Goal: Task Accomplishment & Management: Complete application form

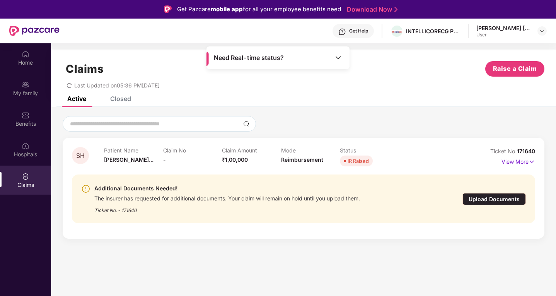
click at [491, 199] on div "Upload Documents" at bounding box center [494, 199] width 63 height 12
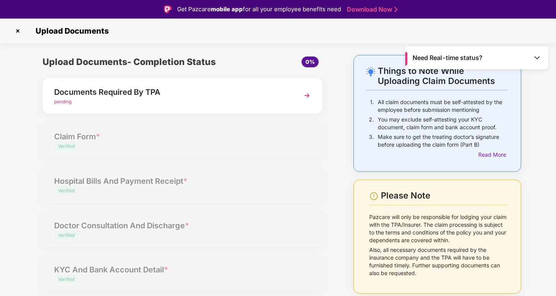
click at [155, 96] on div "Documents Required By TPA" at bounding box center [171, 92] width 235 height 12
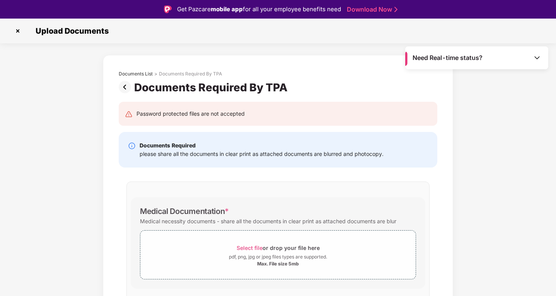
click at [127, 87] on img at bounding box center [126, 87] width 15 height 12
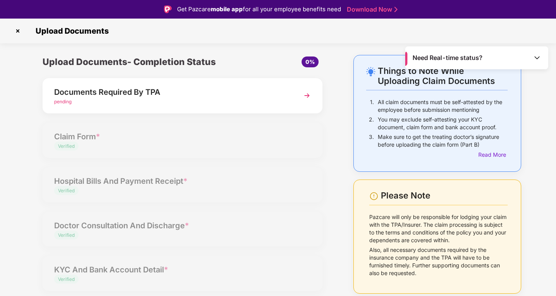
click at [119, 94] on div "Documents Required By TPA" at bounding box center [171, 92] width 235 height 12
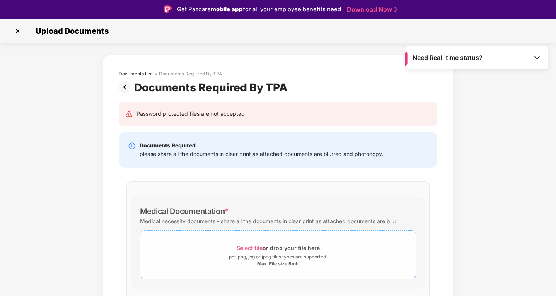
click at [245, 242] on span "Select file or drop your file here pdf, png, jpg or jpeg files types are suppor…" at bounding box center [277, 254] width 275 height 37
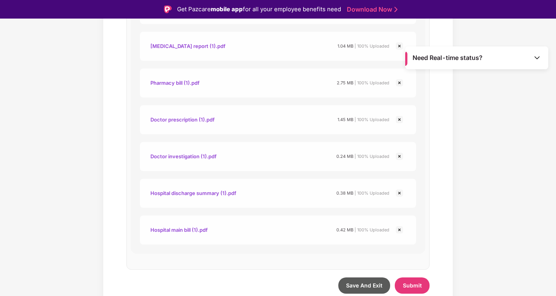
scroll to position [442, 0]
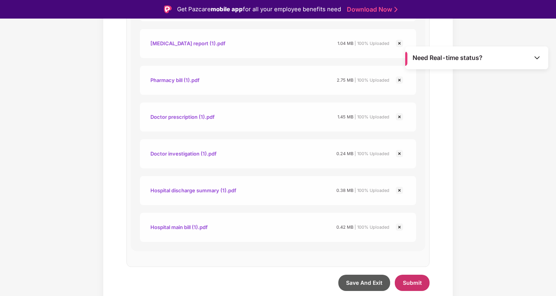
click at [409, 285] on span "Submit" at bounding box center [412, 282] width 19 height 7
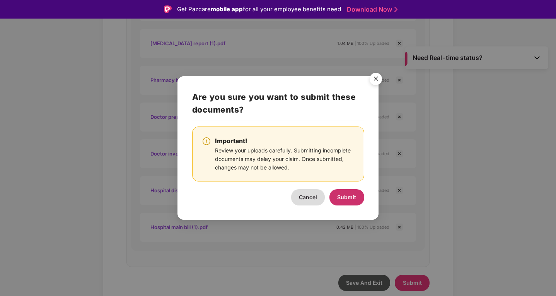
click at [352, 195] on span "Submit" at bounding box center [346, 197] width 19 height 7
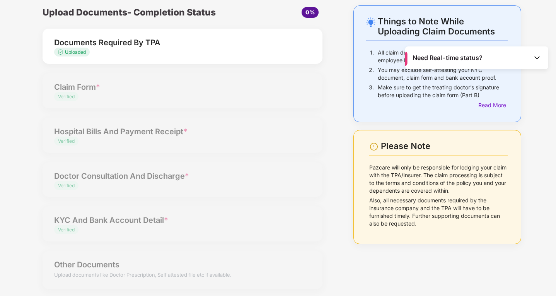
scroll to position [33, 0]
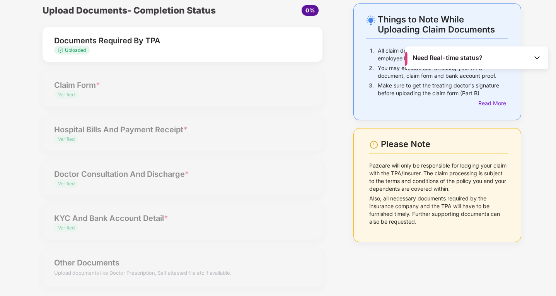
click at [333, 125] on div "Upload Documents- Completion Status 0% Documents Required By TPA Uploaded Claim…" at bounding box center [182, 149] width 319 height 293
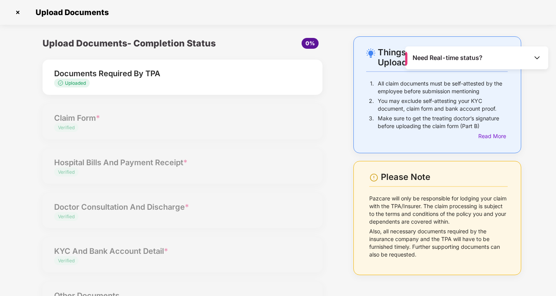
click at [17, 10] on img at bounding box center [18, 12] width 12 height 12
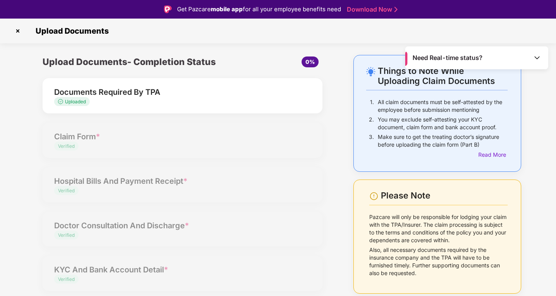
click at [19, 31] on img at bounding box center [18, 31] width 12 height 12
click at [16, 31] on img at bounding box center [18, 31] width 12 height 12
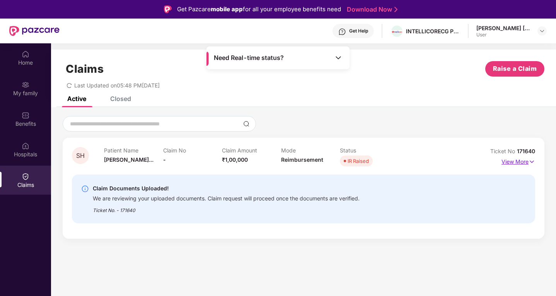
click at [506, 157] on p "View More" at bounding box center [519, 160] width 34 height 10
